Goal: Information Seeking & Learning: Learn about a topic

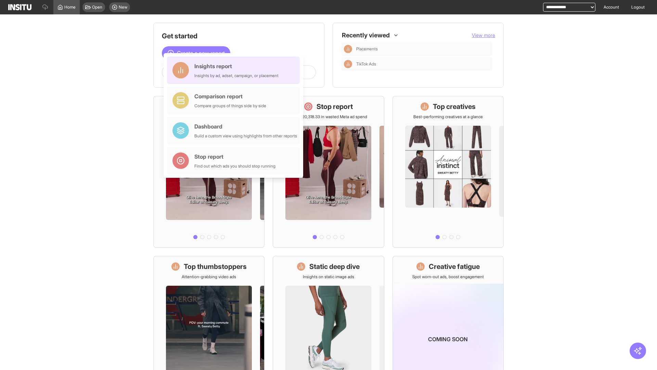
click at [235, 70] on div "Insights report Insights by ad, adset, campaign, or placement" at bounding box center [236, 70] width 84 height 16
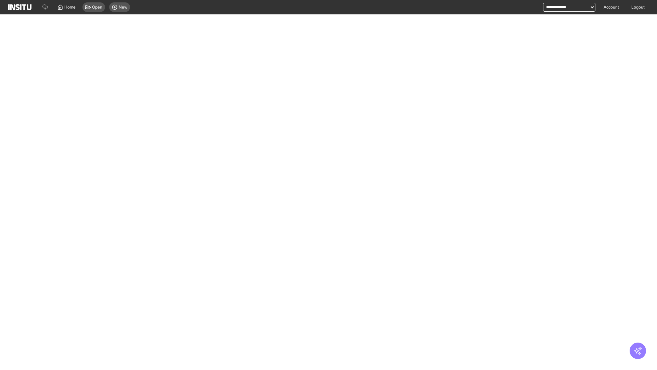
select select "**"
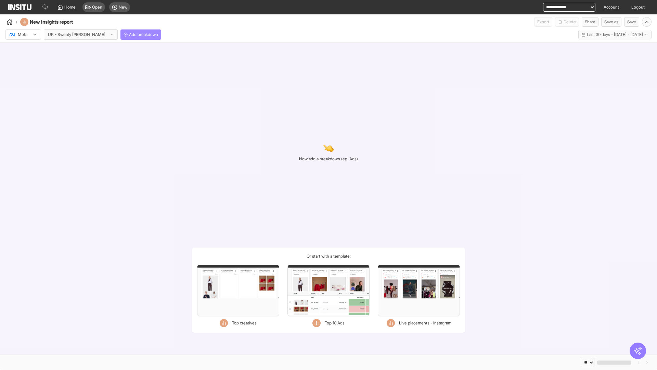
click at [129, 35] on span "Add breakdown" at bounding box center [143, 34] width 29 height 5
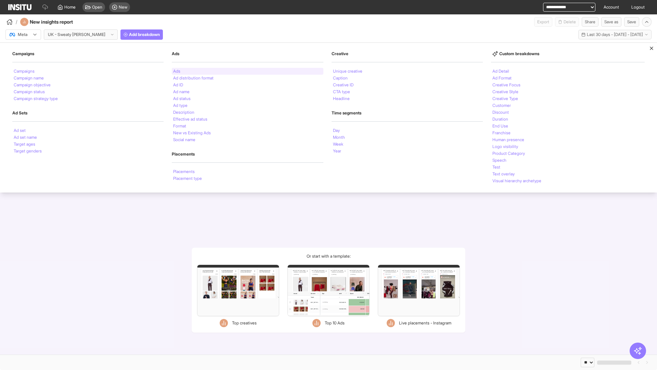
click at [176, 71] on li "Ads" at bounding box center [176, 71] width 7 height 4
